Goal: Check status: Check status

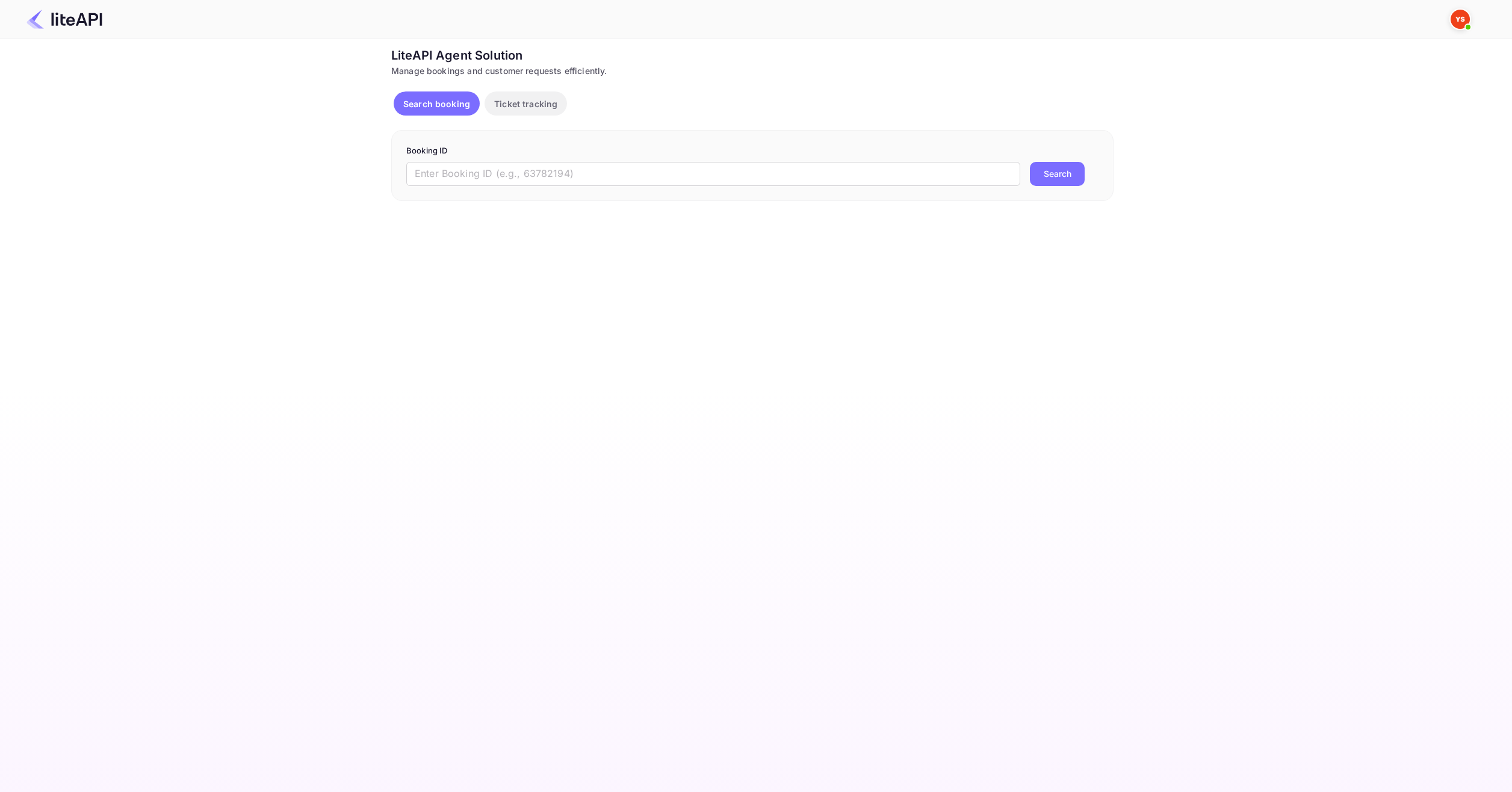
click at [671, 188] on div "Booking ID ​ Search" at bounding box center [753, 166] width 722 height 71
click at [677, 164] on input "text" at bounding box center [713, 174] width 614 height 24
paste input "7526801"
type input "7526801"
click at [1100, 158] on div "Booking ID 7526801 ​ Search" at bounding box center [753, 166] width 722 height 71
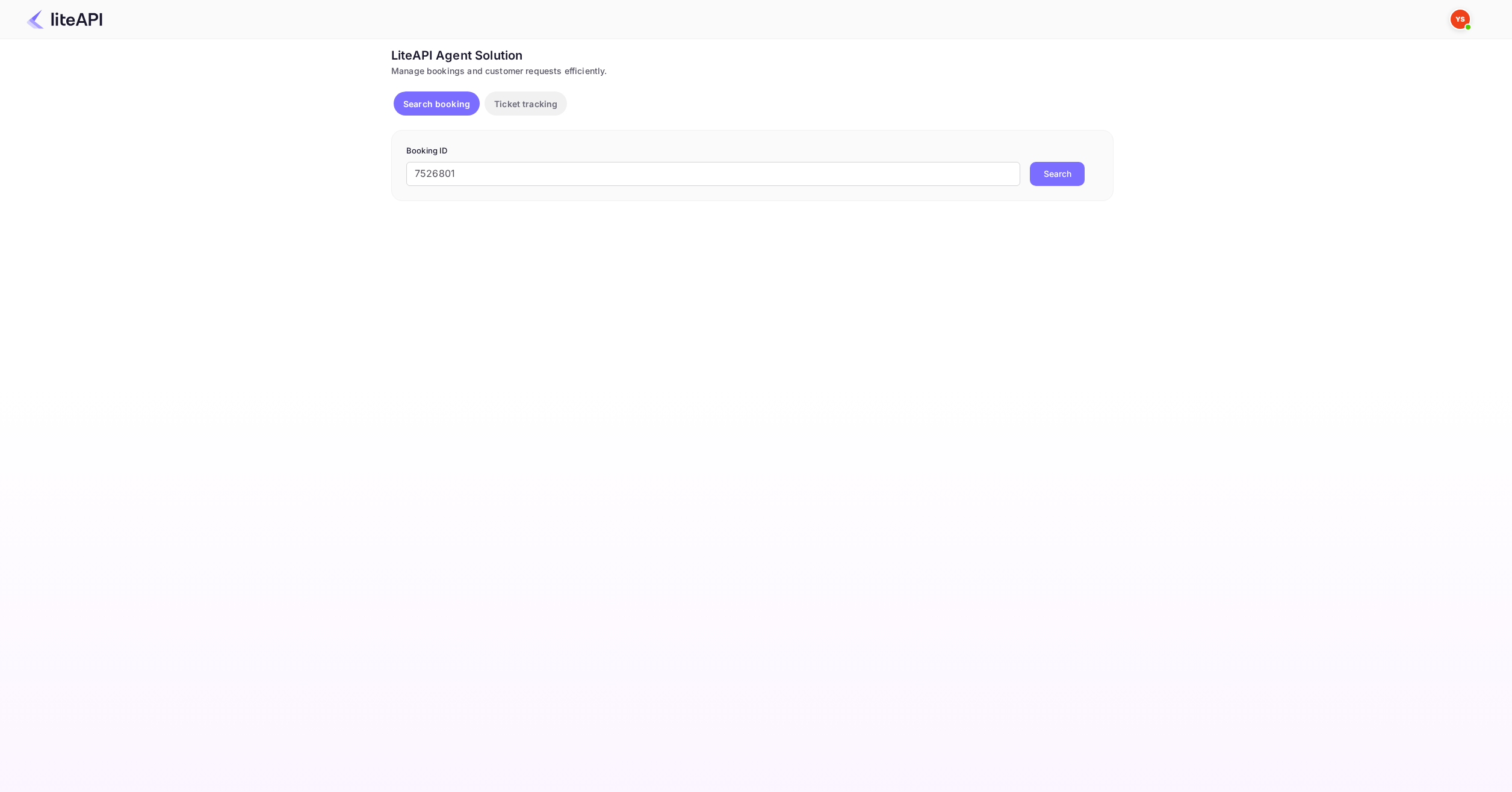
click at [1055, 164] on button "Search" at bounding box center [1057, 174] width 55 height 24
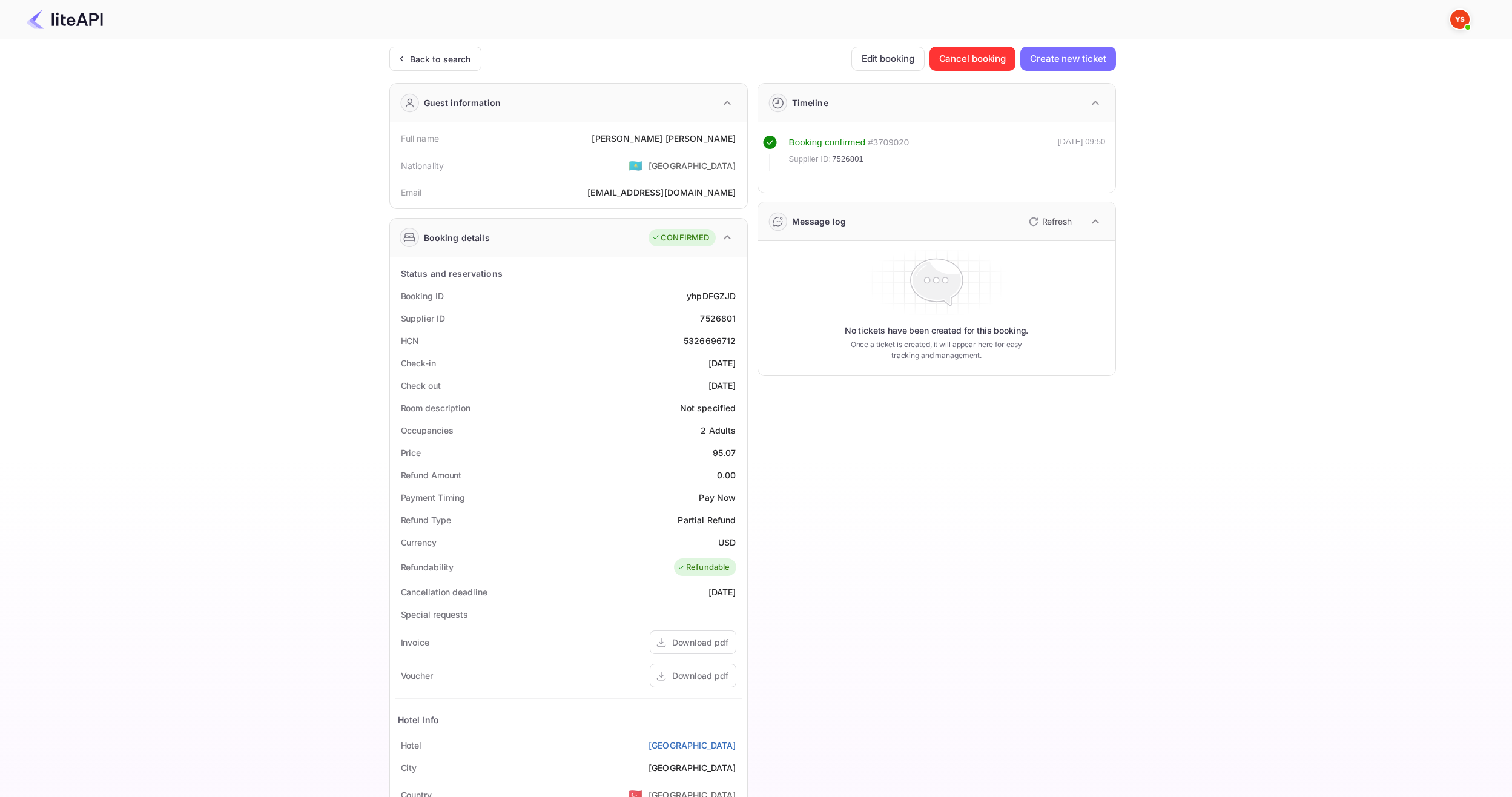
drag, startPoint x: 655, startPoint y: 150, endPoint x: 735, endPoint y: 154, distance: 80.1
click at [735, 154] on div "Nationality 🇰🇿 [DEMOGRAPHIC_DATA]" at bounding box center [569, 165] width 348 height 32
drag, startPoint x: 668, startPoint y: 136, endPoint x: 738, endPoint y: 139, distance: 70.1
click at [738, 139] on div "Full name [PERSON_NAME]" at bounding box center [569, 138] width 348 height 22
copy div "[PERSON_NAME]"
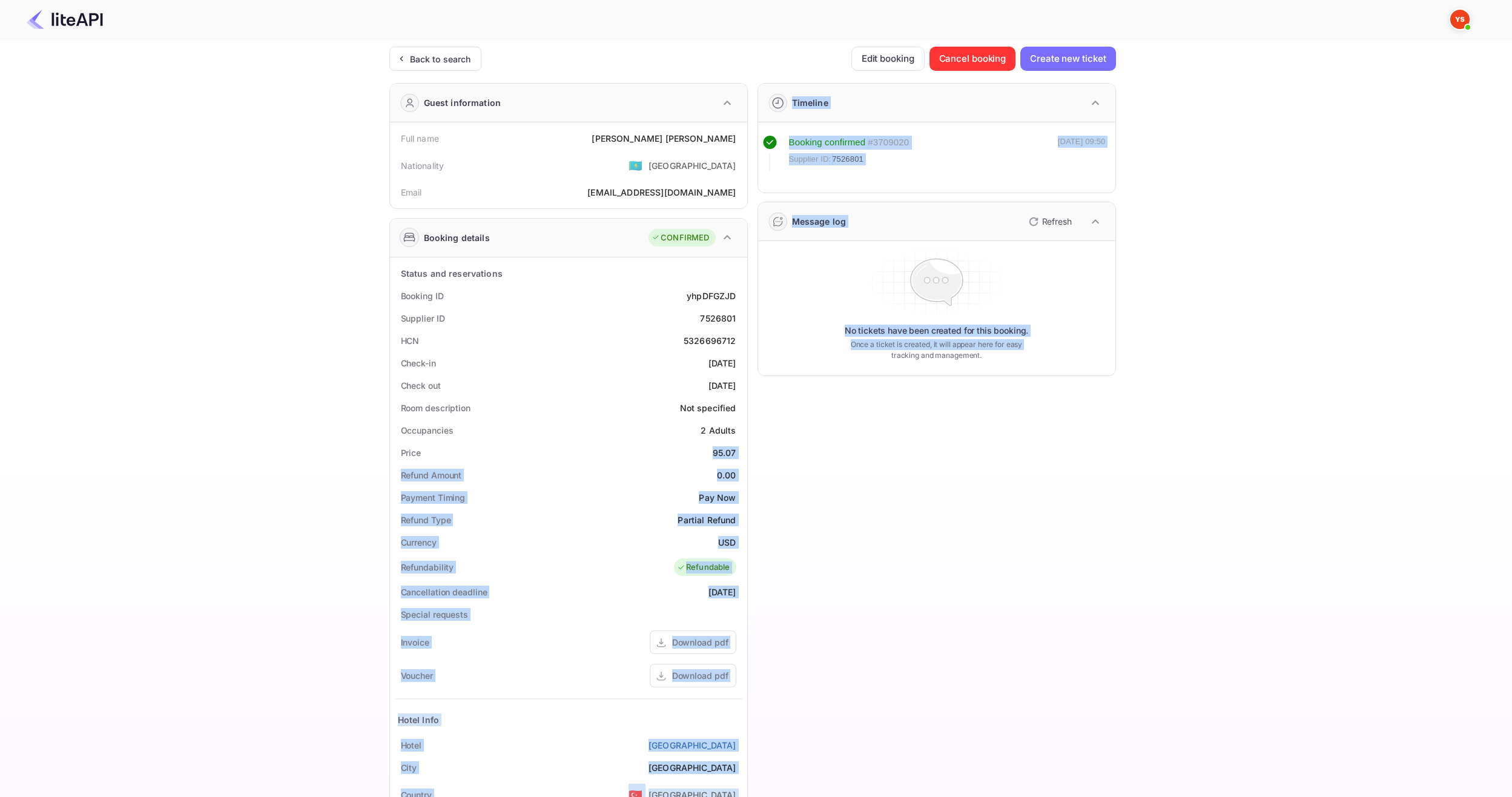
drag, startPoint x: 709, startPoint y: 448, endPoint x: 750, endPoint y: 449, distance: 41.0
click at [750, 449] on div "Guest information Full name [PERSON_NAME] Nationality 🇰🇿 [DEMOGRAPHIC_DATA] Ema…" at bounding box center [748, 504] width 737 height 861
click at [718, 451] on div "95.07" at bounding box center [724, 452] width 24 height 13
click at [709, 454] on div "Price 95.07" at bounding box center [569, 452] width 348 height 22
click at [713, 452] on div "95.07" at bounding box center [724, 452] width 24 height 13
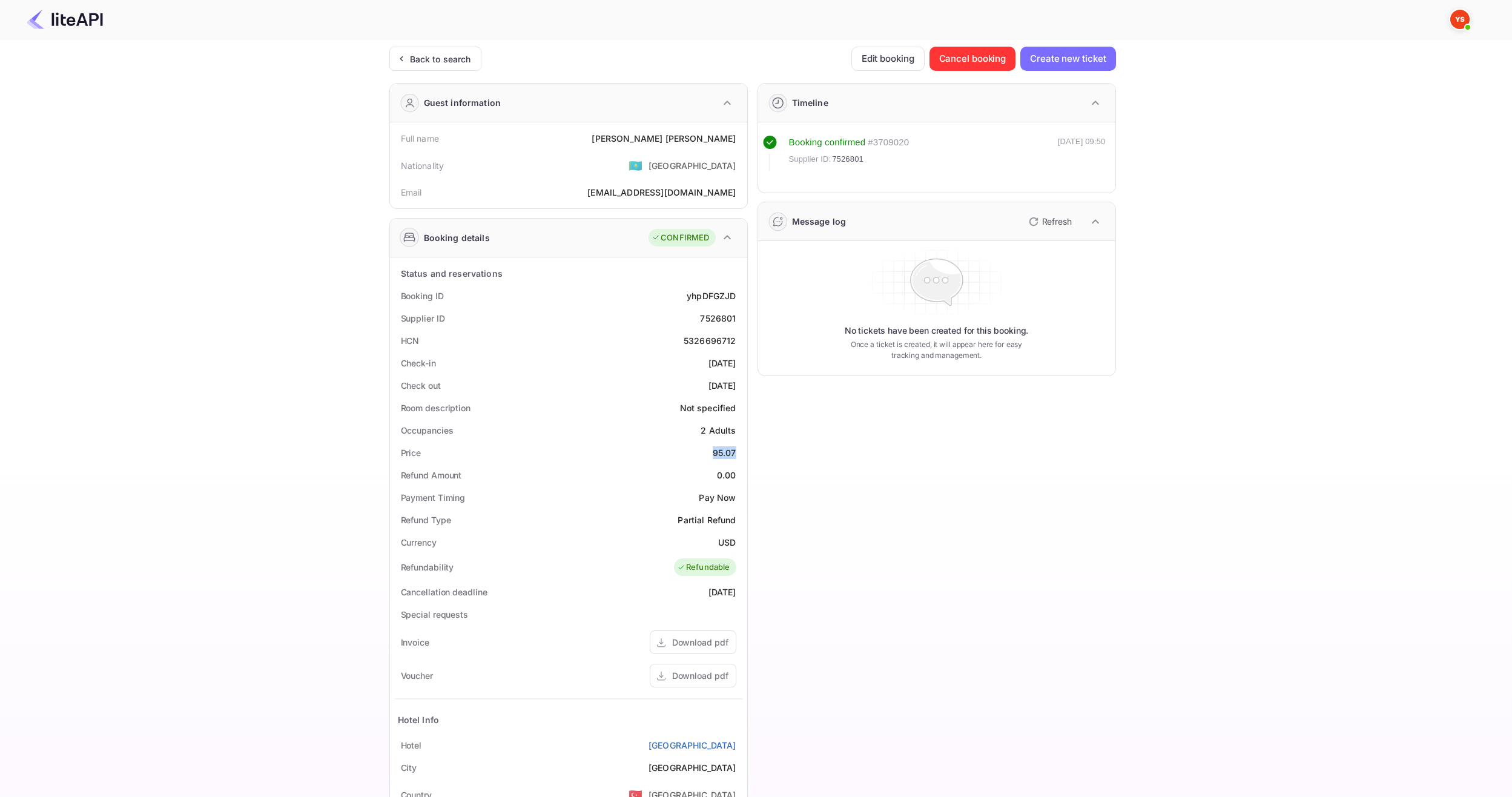
drag, startPoint x: 710, startPoint y: 450, endPoint x: 738, endPoint y: 452, distance: 28.1
click at [738, 452] on div "Price 95.07" at bounding box center [569, 452] width 348 height 22
copy div "95.07"
